Goal: Transaction & Acquisition: Purchase product/service

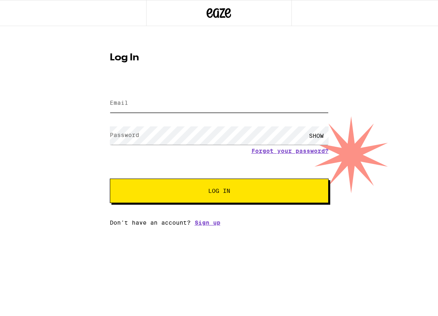
type input "[EMAIL_ADDRESS][DOMAIN_NAME]"
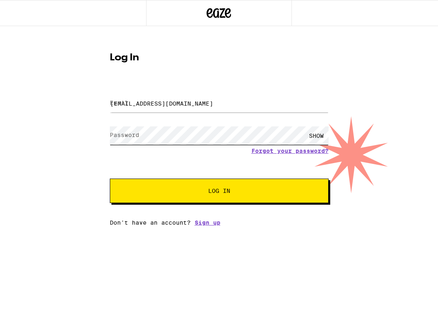
click at [219, 192] on button "Log In" at bounding box center [219, 191] width 219 height 24
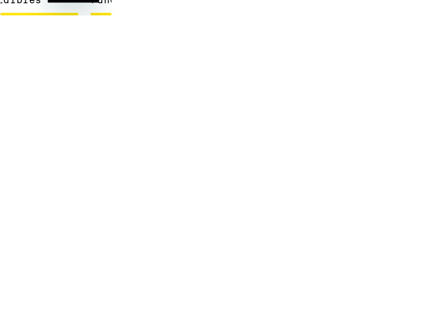
scroll to position [409, 0]
click at [146, 52] on img "Open page for Toffee Milk Chocolate from Punch Edibles" at bounding box center [176, 82] width 61 height 61
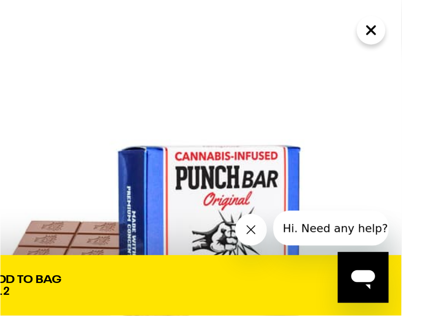
scroll to position [442, 0]
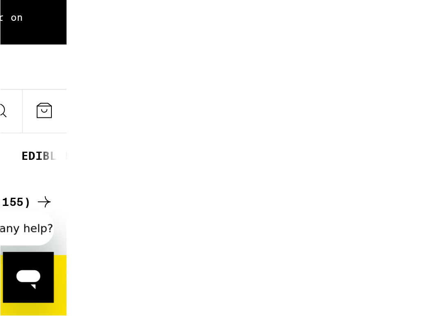
click at [195, 52] on icon at bounding box center [190, 57] width 10 height 10
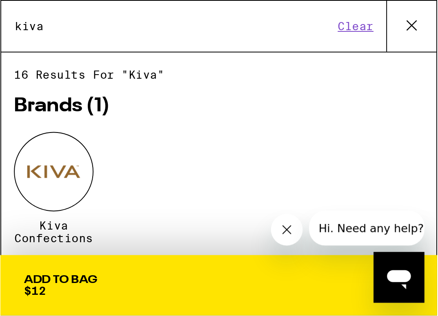
type input "kiva"
